Goal: Task Accomplishment & Management: Manage account settings

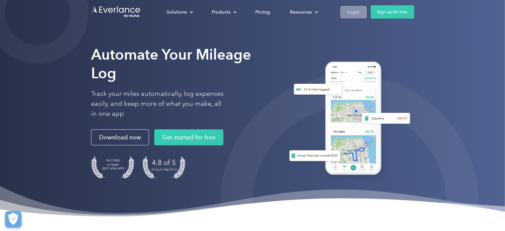
click at [350, 14] on div "Login" at bounding box center [354, 12] width 12 height 8
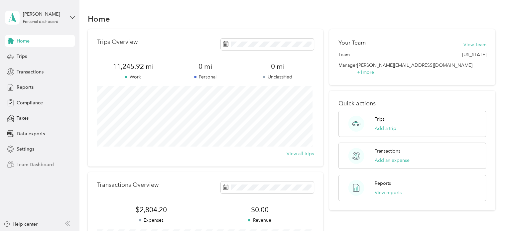
click at [32, 165] on span "Team Dashboard" at bounding box center [35, 164] width 37 height 7
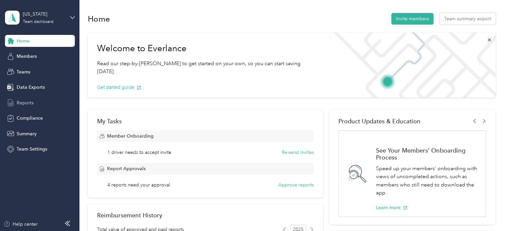
click at [23, 101] on span "Reports" at bounding box center [25, 102] width 17 height 7
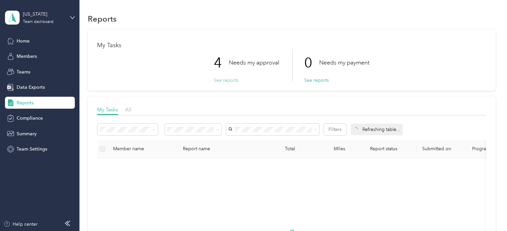
click at [218, 81] on button "See reports" at bounding box center [226, 80] width 25 height 7
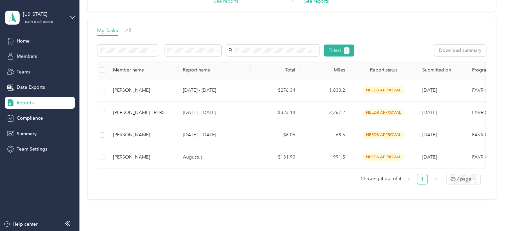
scroll to position [80, 0]
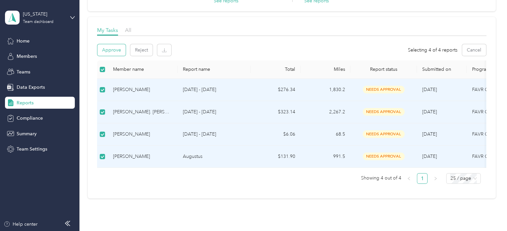
click at [113, 49] on button "Approve" at bounding box center [112, 50] width 28 height 12
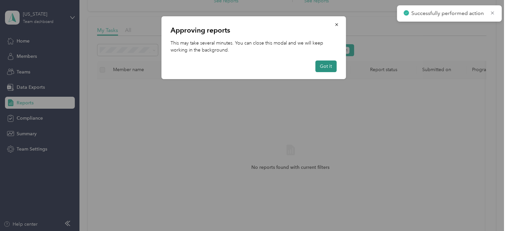
click at [321, 68] on button "Got it" at bounding box center [325, 67] width 21 height 12
